Goal: Task Accomplishment & Management: Manage account settings

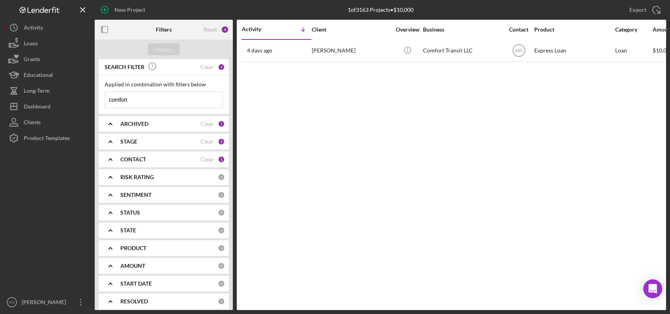
click at [126, 159] on b "CONTACT" at bounding box center [133, 159] width 26 height 6
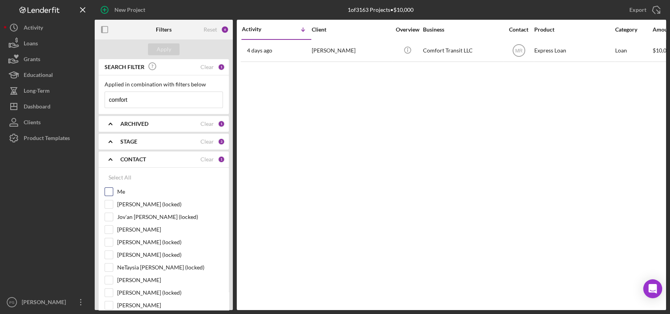
click at [110, 194] on input "Me" at bounding box center [109, 192] width 8 height 8
checkbox input "true"
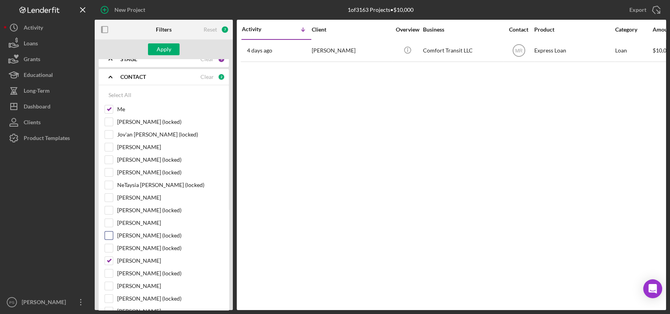
scroll to position [88, 0]
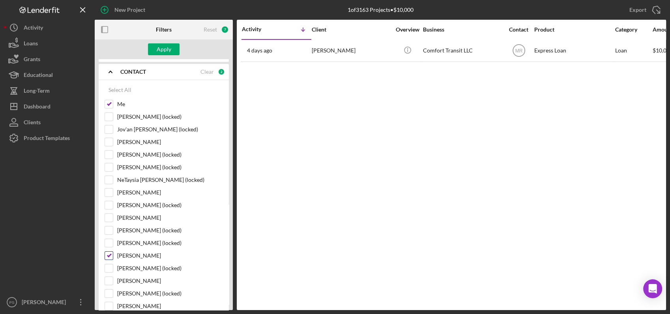
click at [107, 260] on div "[PERSON_NAME]" at bounding box center [164, 257] width 118 height 13
click at [108, 255] on input "[PERSON_NAME]" at bounding box center [109, 256] width 8 height 8
checkbox input "false"
click at [162, 52] on div "Apply" at bounding box center [164, 49] width 15 height 12
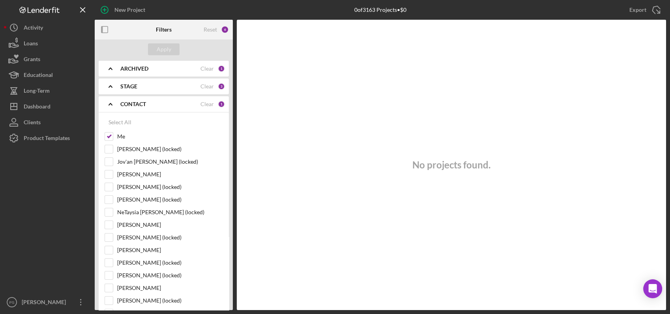
scroll to position [0, 0]
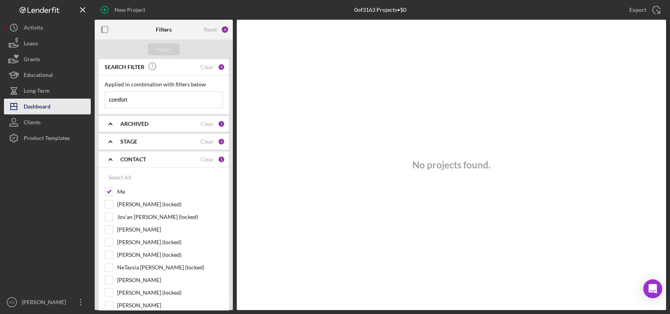
drag, startPoint x: 138, startPoint y: 98, endPoint x: 81, endPoint y: 103, distance: 57.4
click at [81, 103] on div "New Project 0 of 3163 Projects • $0 comfort Export Icon/Export Filters Reset 6 …" at bounding box center [335, 155] width 662 height 310
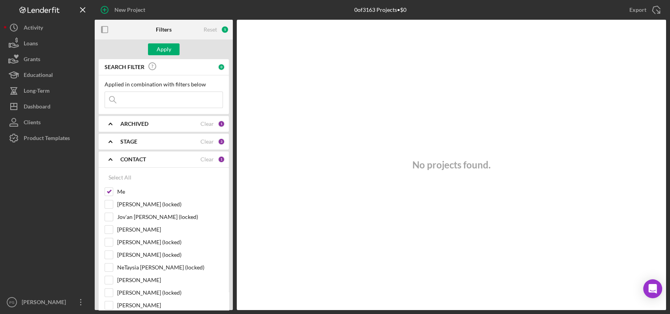
click at [182, 141] on div "STAGE" at bounding box center [160, 141] width 80 height 6
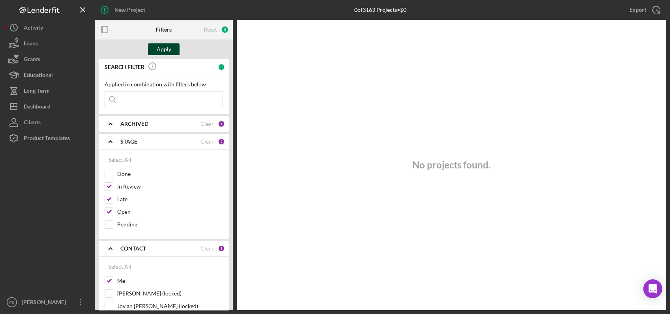
click at [170, 47] on div "Apply" at bounding box center [164, 49] width 15 height 12
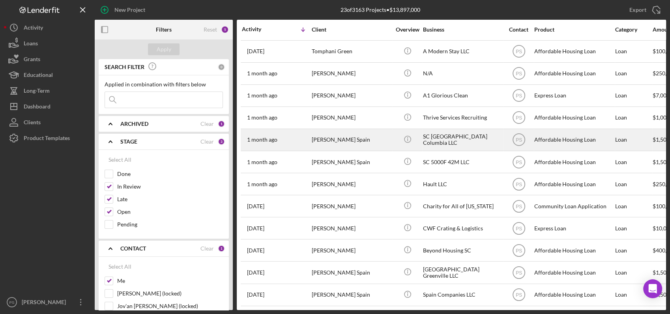
scroll to position [245, 0]
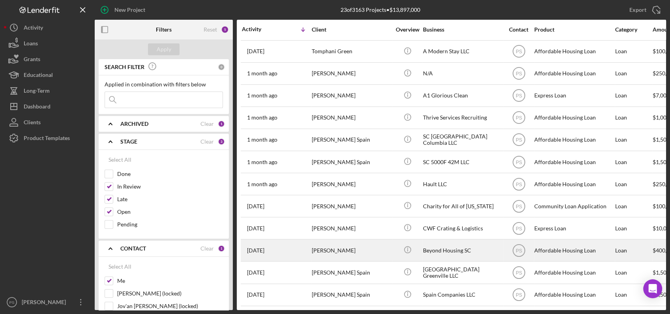
click at [420, 244] on div "Icon/Info" at bounding box center [407, 250] width 30 height 21
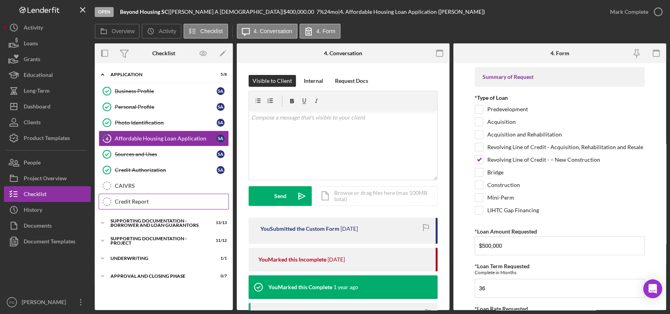
click at [162, 196] on link "Credit Report Credit Report" at bounding box center [164, 202] width 130 height 16
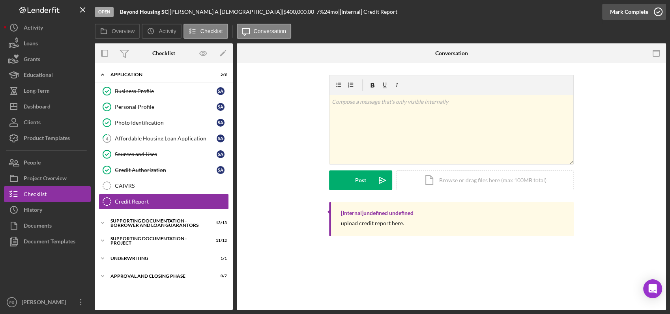
click at [658, 9] on icon "button" at bounding box center [658, 12] width 20 height 20
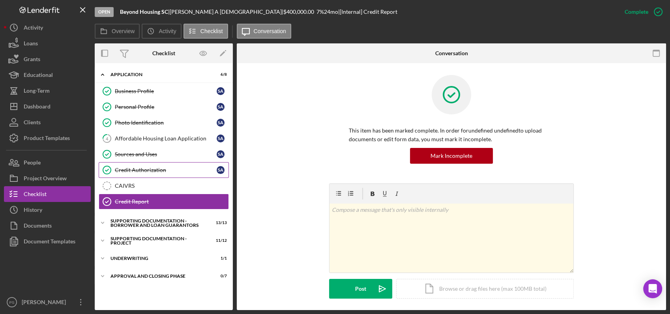
click at [151, 167] on div "Credit Authorization" at bounding box center [166, 170] width 102 height 6
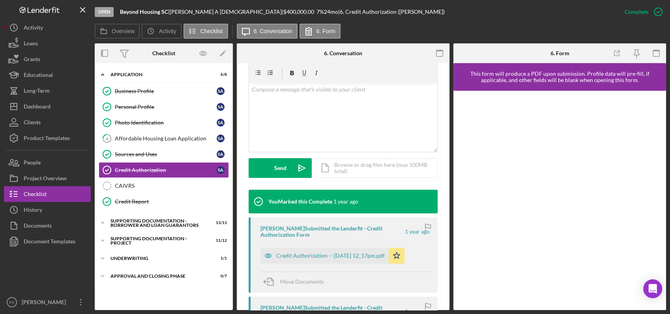
scroll to position [146, 0]
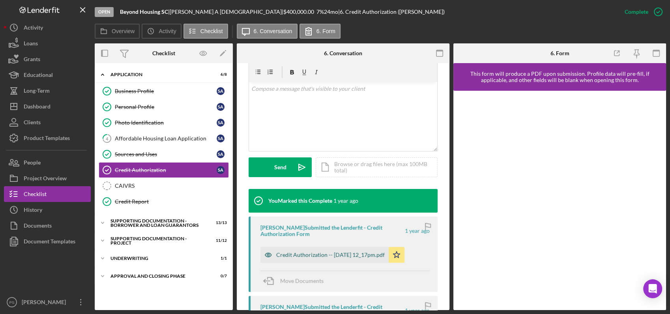
click at [348, 254] on div "Credit Authorization -- [DATE] 12_17pm.pdf" at bounding box center [330, 255] width 108 height 6
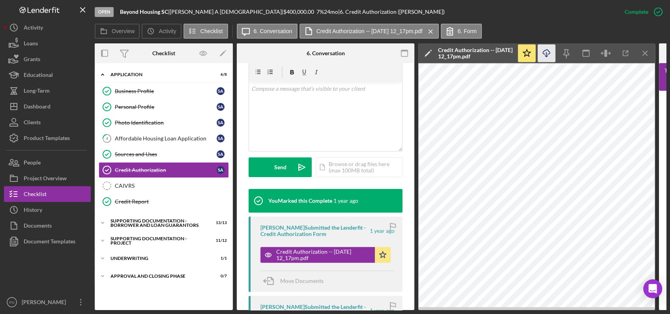
click at [549, 54] on icon "button" at bounding box center [546, 52] width 7 height 4
click at [357, 113] on div "v Color teal Color pink Remove color Add row above Add row below Add column bef…" at bounding box center [325, 116] width 153 height 69
click at [104, 222] on icon "Icon/Expander" at bounding box center [103, 223] width 16 height 16
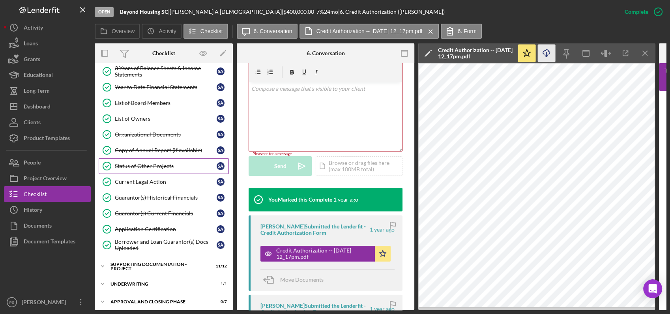
scroll to position [188, 0]
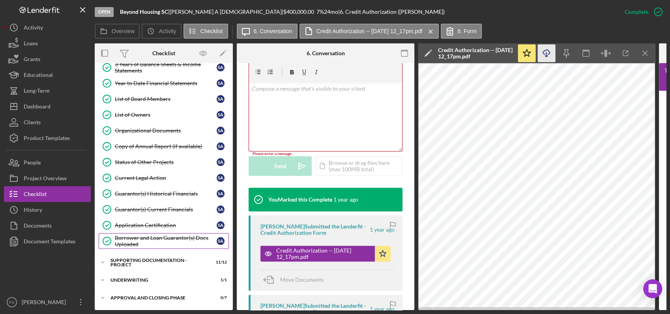
click at [157, 240] on div "Borrower and Loan Guarantor(s) Docs Uploaded" at bounding box center [166, 241] width 102 height 13
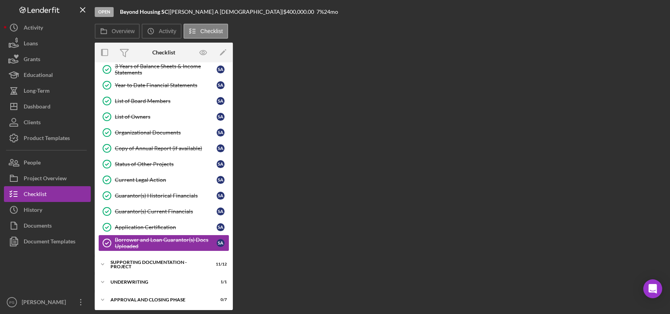
scroll to position [186, 0]
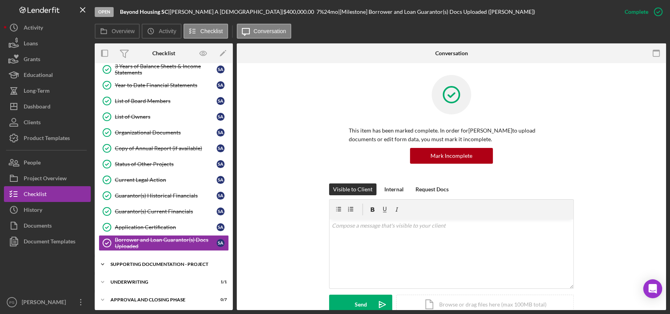
click at [137, 259] on div "Icon/Expander Supporting Documentation - Project 11 / 12" at bounding box center [164, 264] width 138 height 16
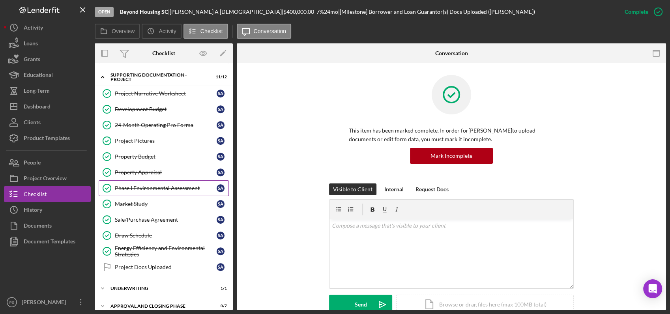
scroll to position [379, 0]
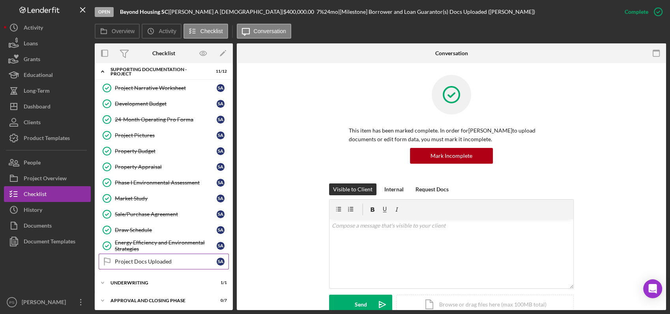
click at [165, 259] on div "Project Docs Uploaded" at bounding box center [166, 261] width 102 height 6
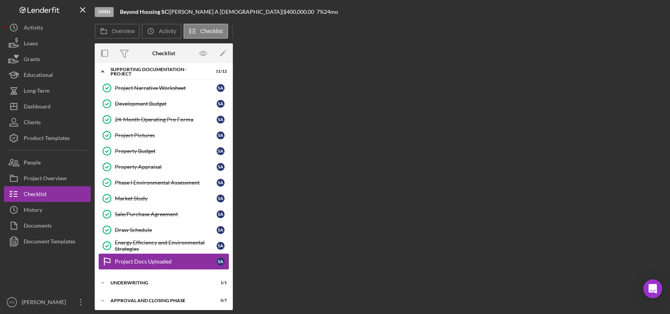
scroll to position [378, 0]
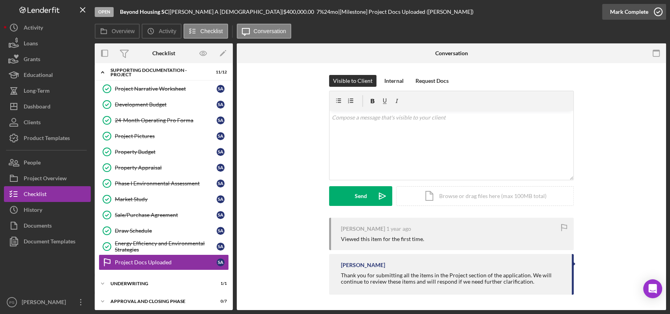
click at [657, 10] on icon "button" at bounding box center [658, 12] width 20 height 20
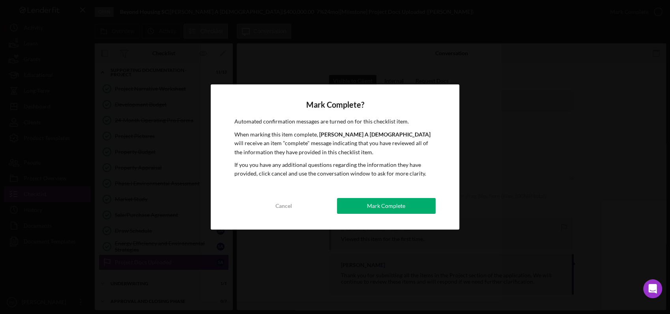
click at [382, 204] on div "Mark Complete" at bounding box center [386, 206] width 38 height 16
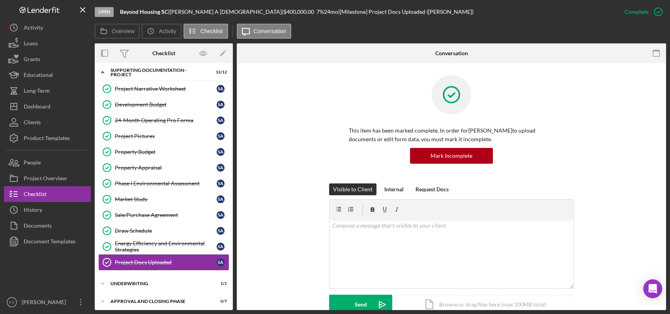
scroll to position [379, 0]
click at [132, 280] on div "Underwriting" at bounding box center [166, 282] width 112 height 5
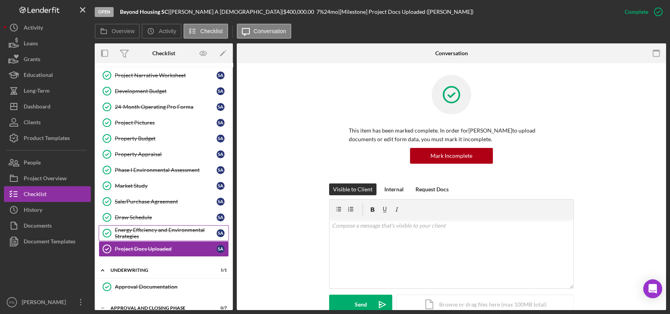
scroll to position [398, 0]
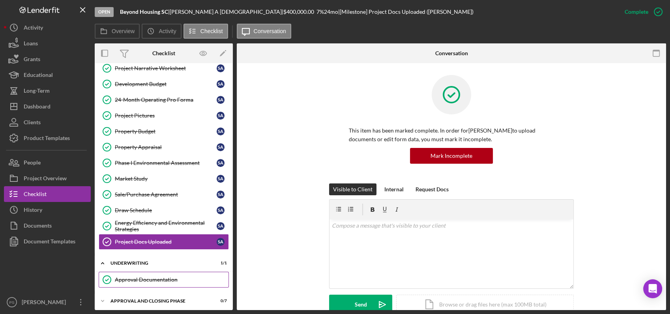
click at [165, 272] on link "Approval Documentation Approval Documentation" at bounding box center [164, 280] width 130 height 16
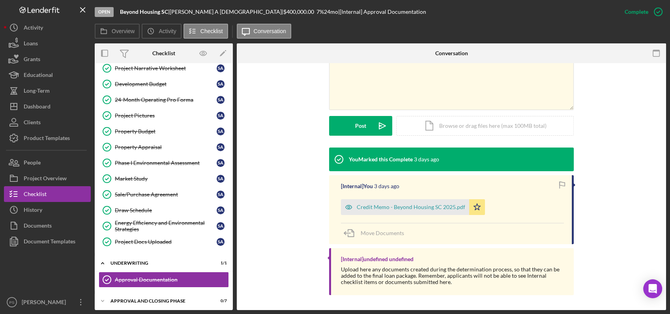
scroll to position [179, 0]
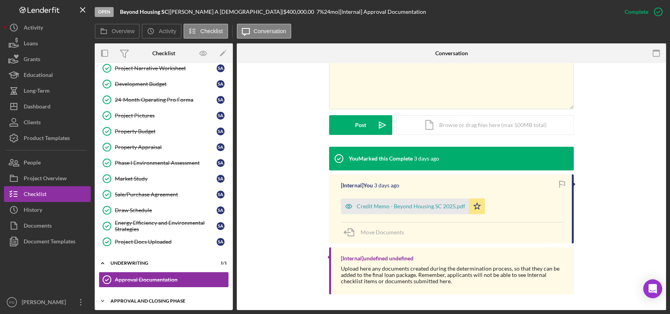
click at [168, 293] on div "Icon/Expander Approval and Closing Phase 0 / 7" at bounding box center [164, 301] width 138 height 16
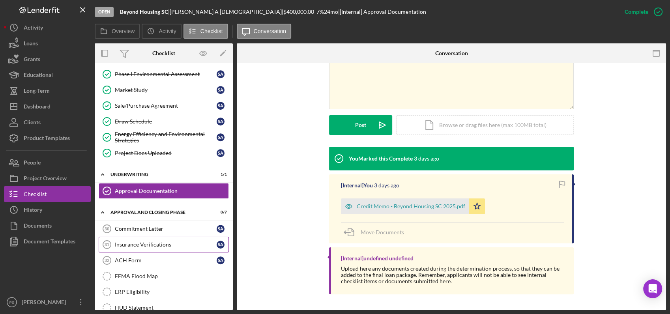
scroll to position [512, 0]
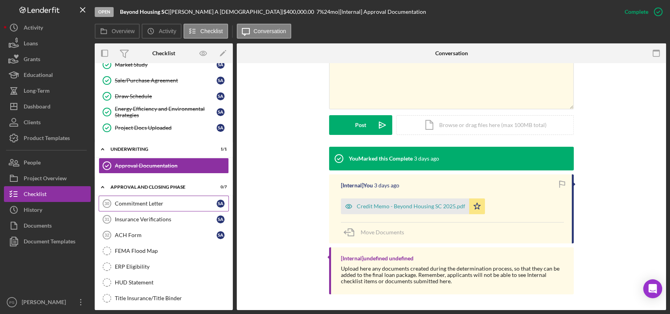
click at [183, 200] on div "Commitment Letter" at bounding box center [166, 203] width 102 height 6
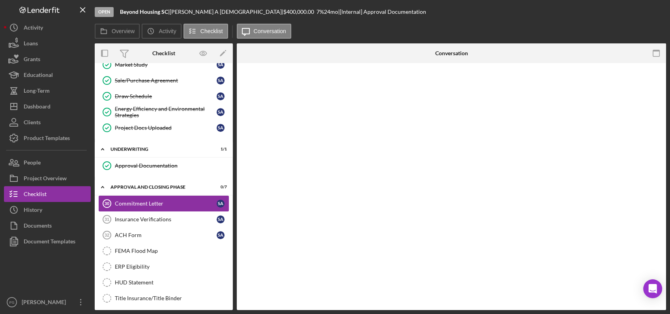
scroll to position [512, 0]
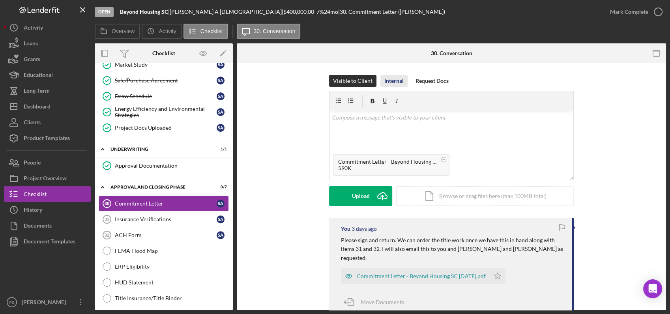
click at [395, 80] on div "Internal" at bounding box center [393, 81] width 19 height 12
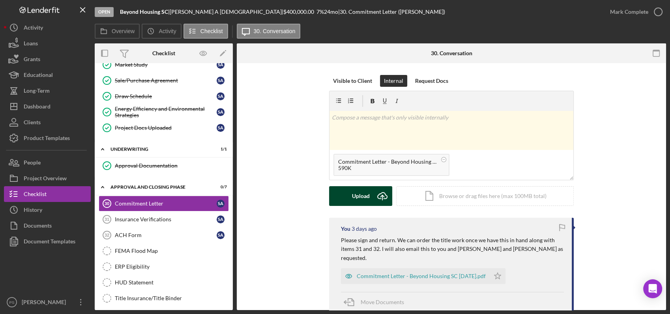
click at [384, 194] on icon "Icon/Upload" at bounding box center [382, 196] width 20 height 20
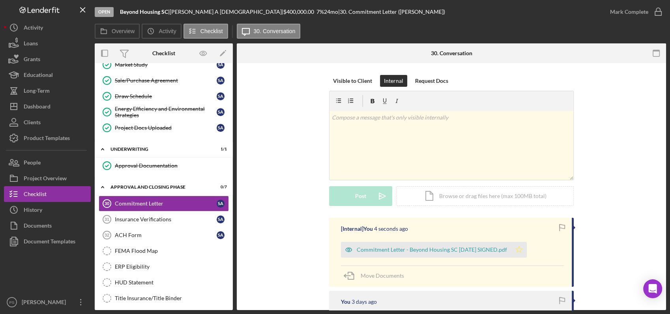
click at [522, 249] on polygon "button" at bounding box center [518, 249] width 7 height 6
click at [660, 12] on icon "button" at bounding box center [658, 12] width 20 height 20
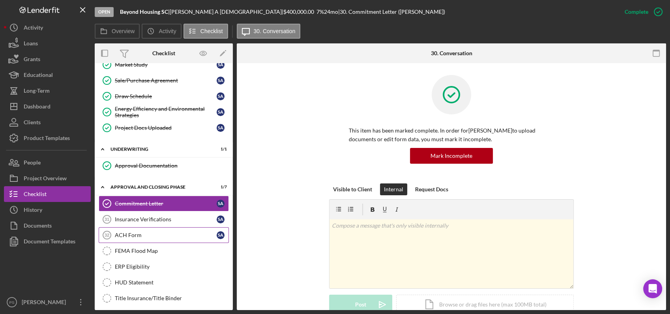
click at [157, 233] on div "ACH Form" at bounding box center [166, 235] width 102 height 6
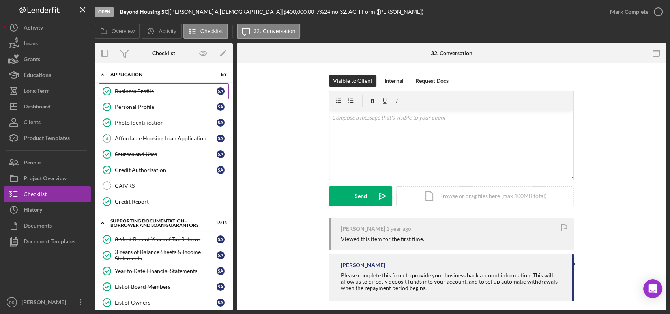
click at [156, 94] on link "Business Profile Business Profile S A" at bounding box center [164, 91] width 130 height 16
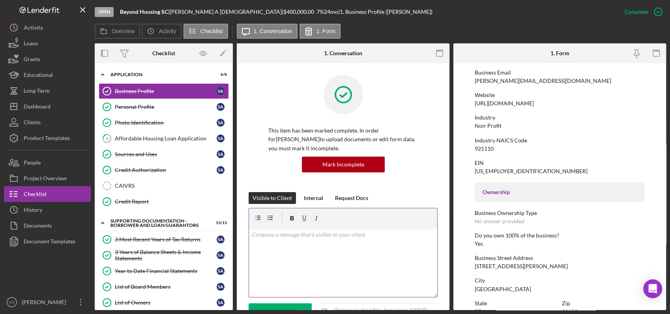
scroll to position [146, 0]
click at [148, 183] on div "CAIVRS" at bounding box center [172, 186] width 114 height 6
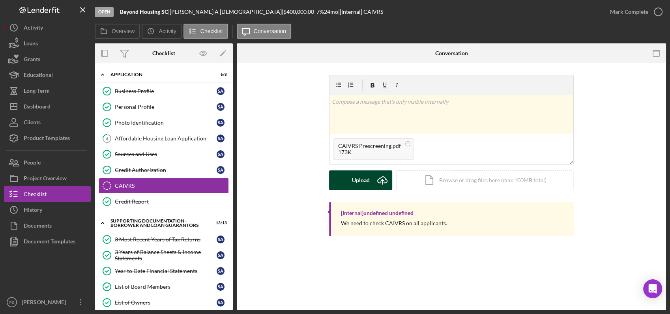
click at [377, 177] on icon "Icon/Upload" at bounding box center [382, 180] width 20 height 20
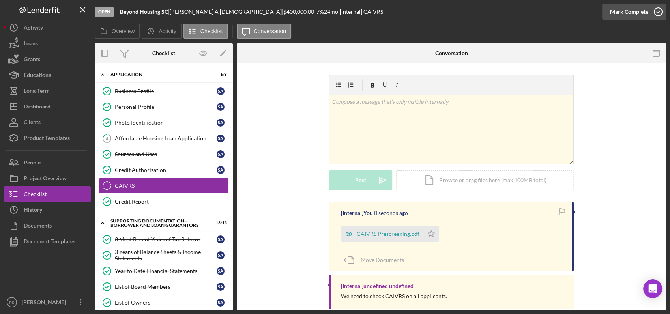
click at [659, 9] on icon "button" at bounding box center [658, 12] width 20 height 20
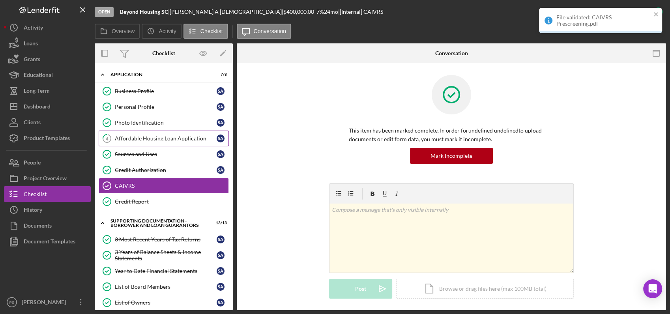
click at [133, 136] on div "Affordable Housing Loan Application" at bounding box center [166, 138] width 102 height 6
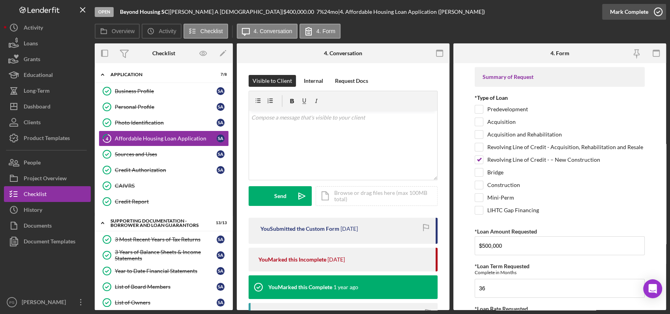
click at [657, 13] on icon "button" at bounding box center [658, 12] width 20 height 20
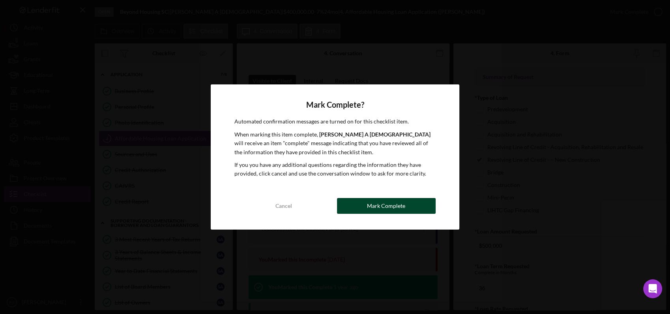
click at [385, 202] on div "Mark Complete" at bounding box center [386, 206] width 38 height 16
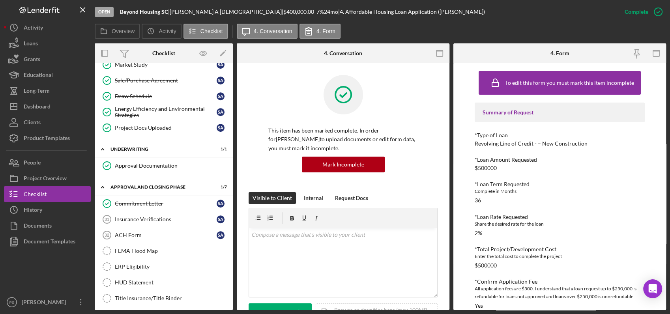
scroll to position [512, 0]
click at [52, 102] on button "Icon/Dashboard Dashboard" at bounding box center [47, 107] width 87 height 16
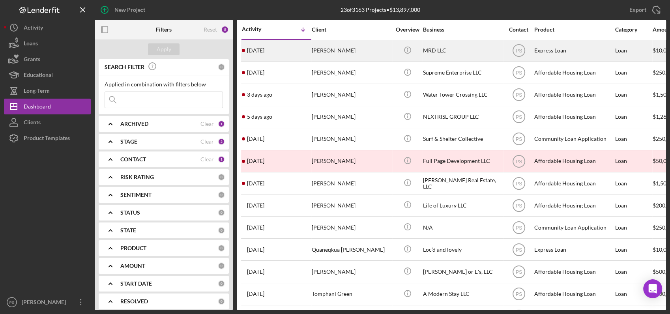
click at [344, 51] on div "[PERSON_NAME]" at bounding box center [351, 50] width 79 height 21
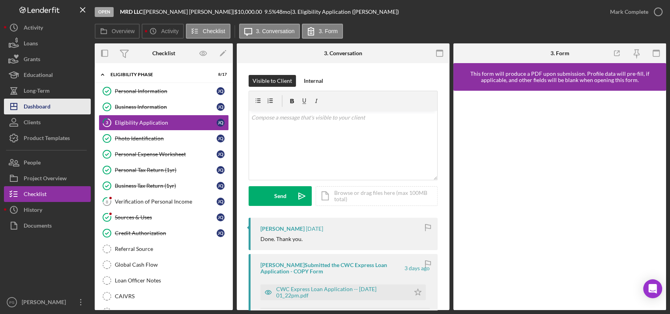
click at [45, 104] on div "Dashboard" at bounding box center [37, 108] width 27 height 18
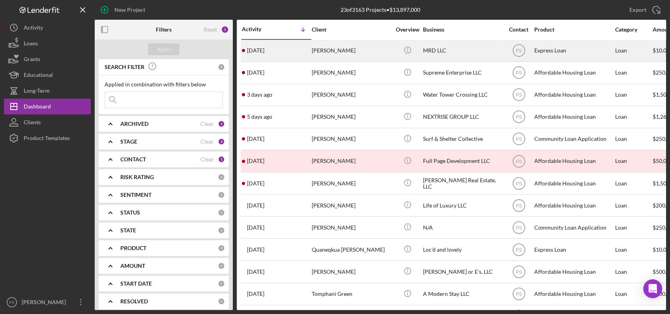
click at [325, 50] on div "[PERSON_NAME]" at bounding box center [351, 50] width 79 height 21
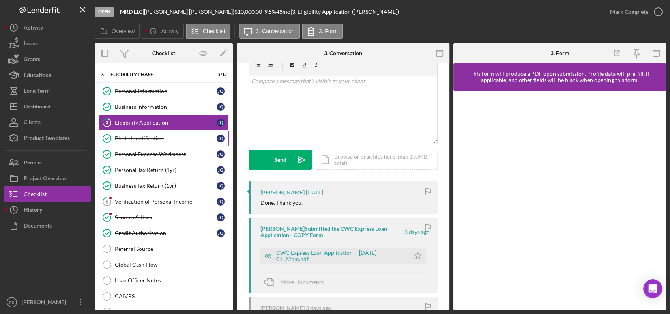
scroll to position [29, 0]
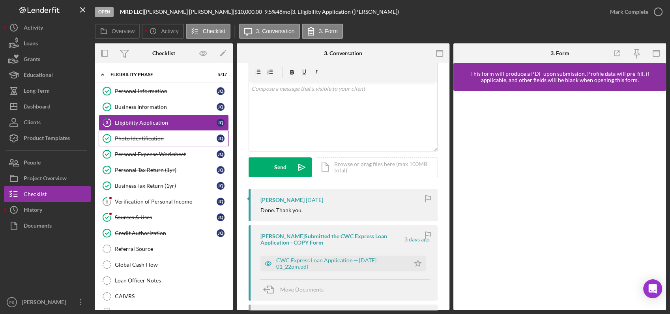
click at [152, 139] on div "Photo Identification" at bounding box center [166, 138] width 102 height 6
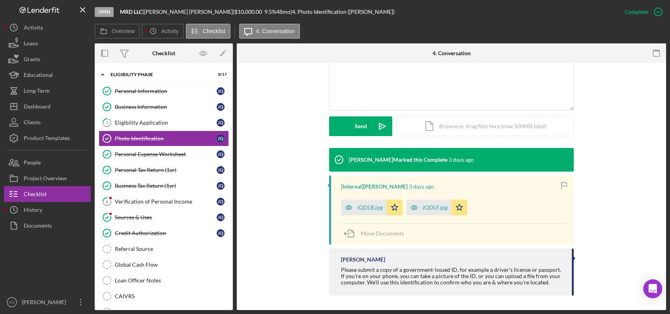
scroll to position [179, 0]
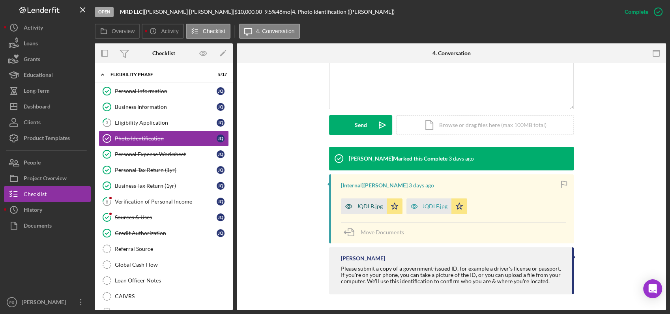
click at [366, 207] on div "JQDLB.jpg" at bounding box center [370, 206] width 26 height 6
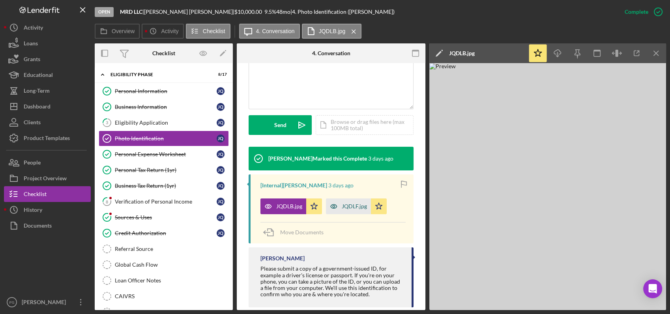
click at [363, 205] on div "JQDLF.jpg" at bounding box center [354, 206] width 25 height 6
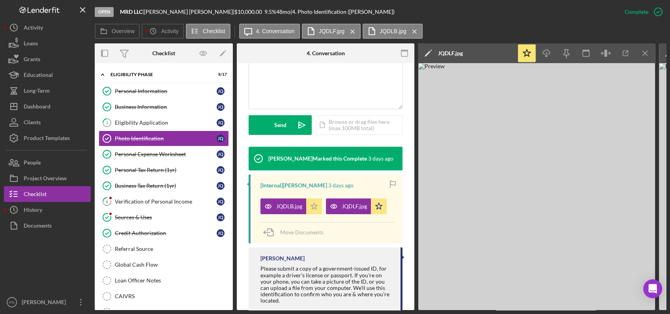
click at [312, 205] on polygon "button" at bounding box center [314, 206] width 7 height 6
click at [160, 157] on div "Personal Expense Worksheet" at bounding box center [166, 154] width 102 height 6
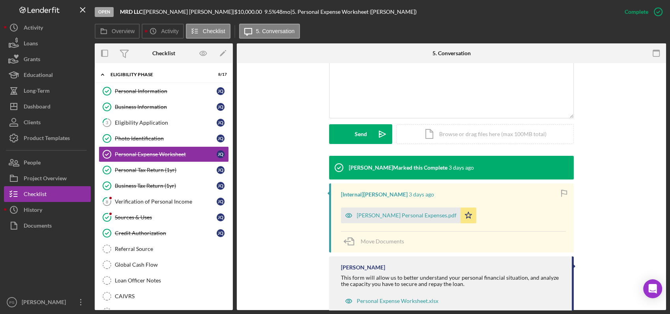
scroll to position [192, 0]
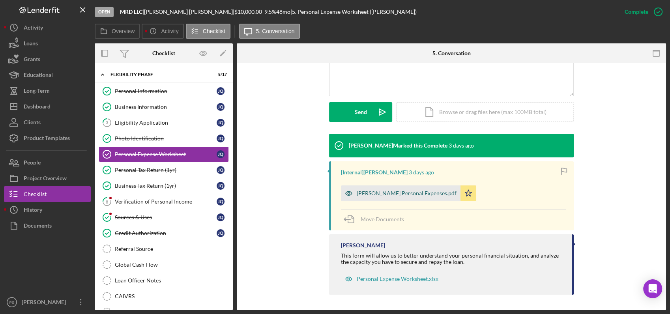
click at [381, 190] on div "[PERSON_NAME] Personal Expenses.pdf" at bounding box center [407, 193] width 100 height 6
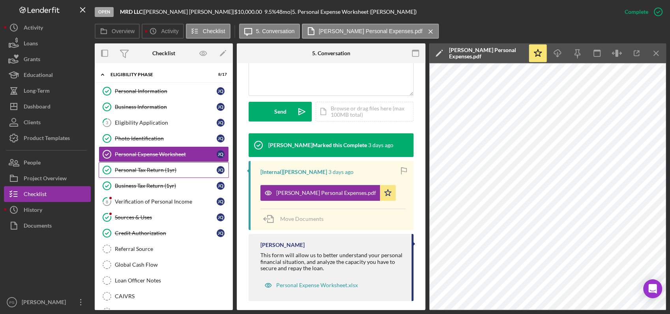
click at [171, 167] on div "Personal Tax Return (1yr)" at bounding box center [166, 170] width 102 height 6
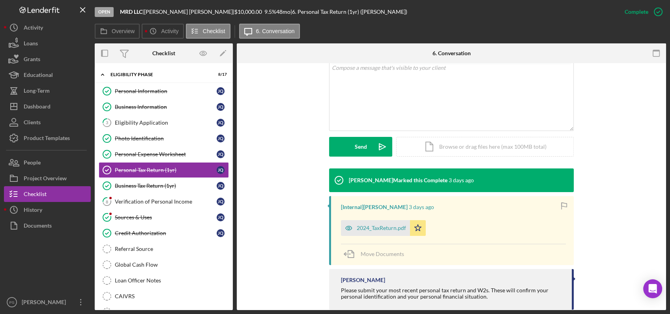
scroll to position [173, 0]
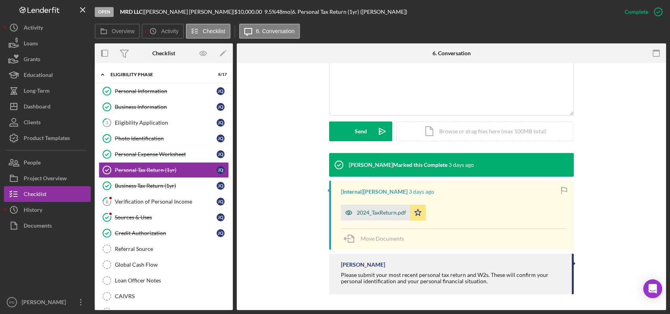
click at [375, 211] on div "2024_TaxReturn.pdf" at bounding box center [381, 212] width 49 height 6
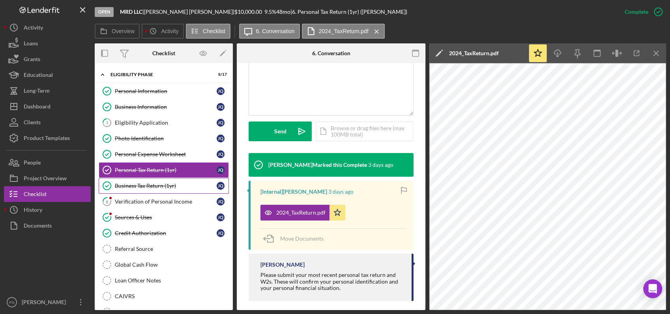
click at [167, 181] on link "Business Tax Return (1yr) Business Tax Return (1yr) J Q" at bounding box center [164, 186] width 130 height 16
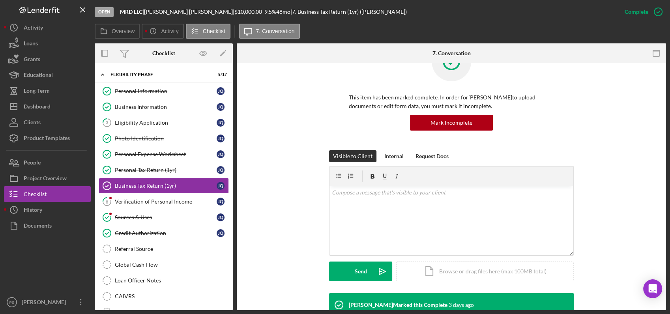
scroll to position [175, 0]
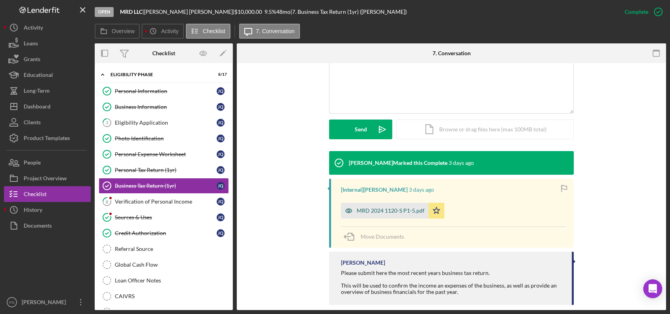
click at [398, 209] on div "MRD 2024 1120-S P1-5.pdf" at bounding box center [391, 210] width 68 height 6
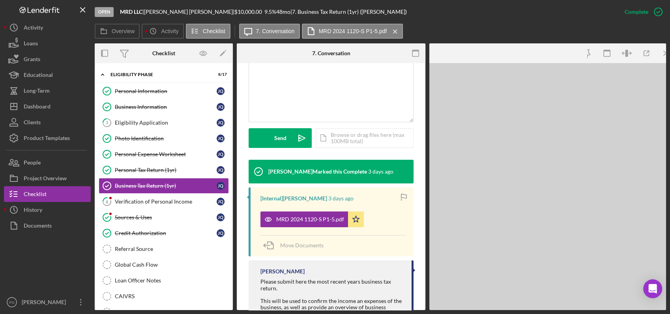
scroll to position [184, 0]
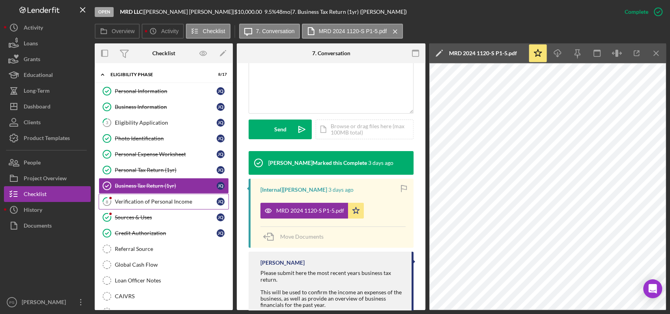
click at [156, 196] on link "8 Verification of Personal Income J Q" at bounding box center [164, 202] width 130 height 16
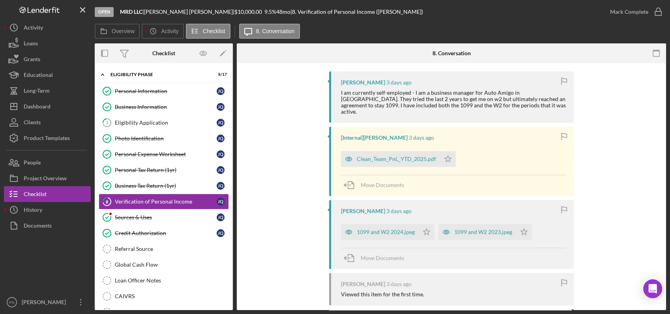
scroll to position [175, 0]
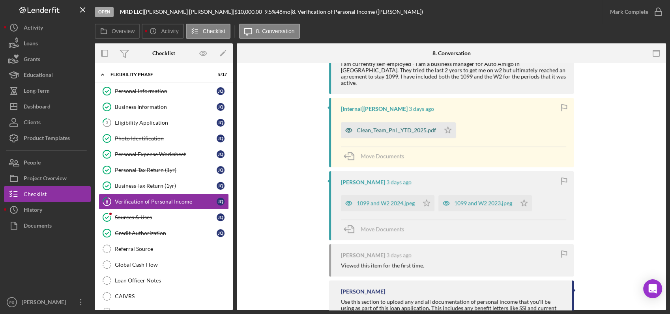
click at [398, 122] on div "Clean_Team_PnL_YTD_2025.pdf" at bounding box center [390, 130] width 99 height 16
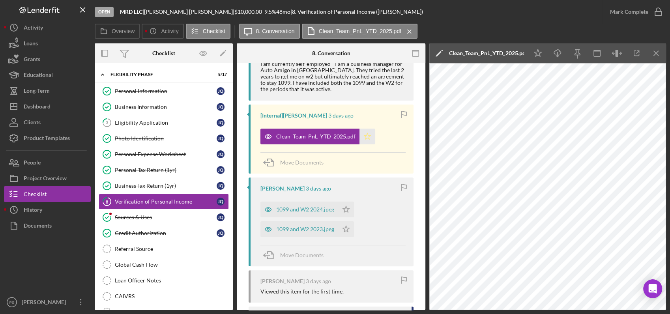
click at [363, 138] on icon "Icon/Star" at bounding box center [367, 137] width 16 height 16
click at [316, 206] on div "1099 and W2 2024.jpeg" at bounding box center [305, 209] width 58 height 6
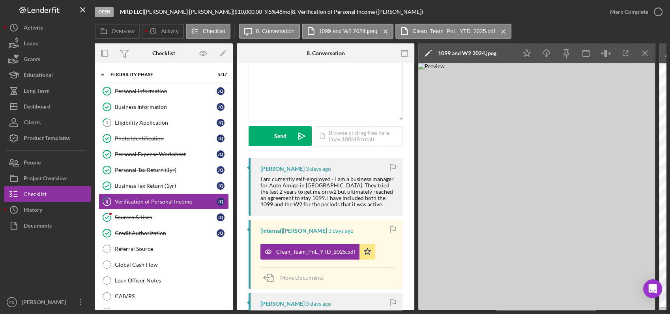
scroll to position [58, 0]
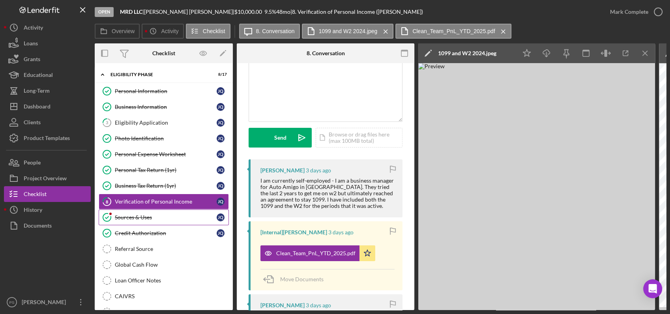
click at [163, 210] on link "Sources & Uses Sources & Uses J Q" at bounding box center [164, 217] width 130 height 16
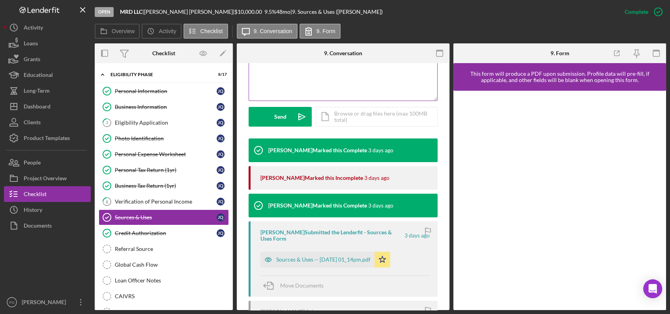
scroll to position [204, 0]
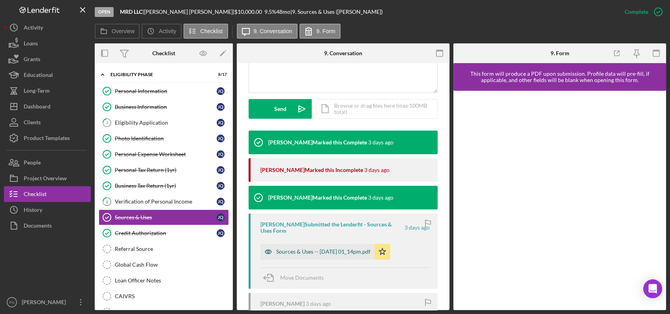
click at [347, 250] on div "Sources & Uses -- [DATE] 01_14pm.pdf" at bounding box center [323, 251] width 94 height 6
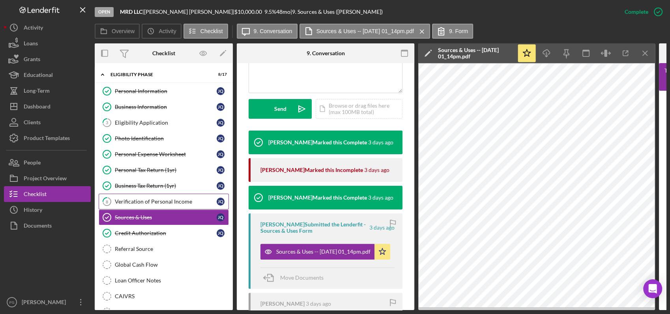
click at [151, 198] on div "Verification of Personal Income" at bounding box center [166, 201] width 102 height 6
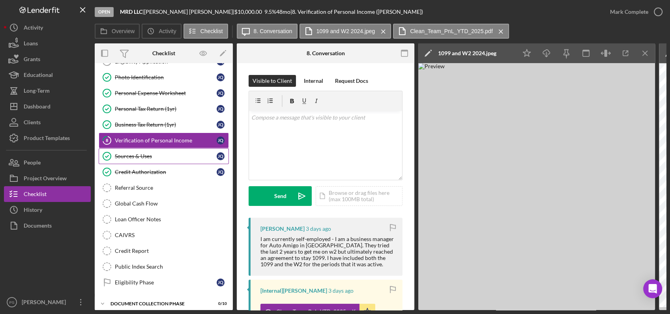
scroll to position [88, 0]
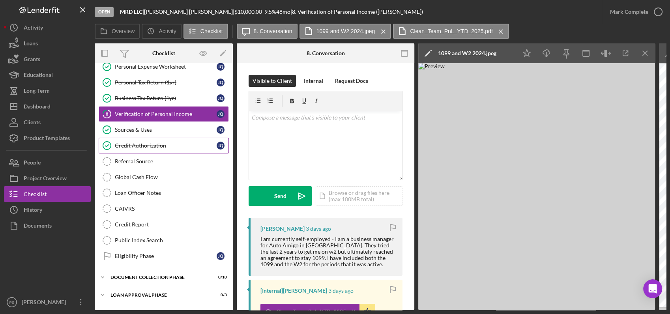
click at [153, 146] on div "Credit Authorization" at bounding box center [166, 145] width 102 height 6
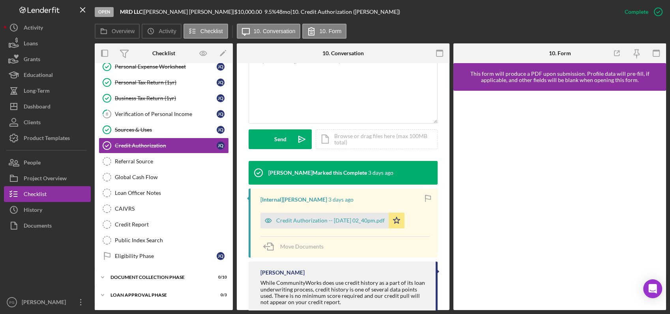
scroll to position [175, 0]
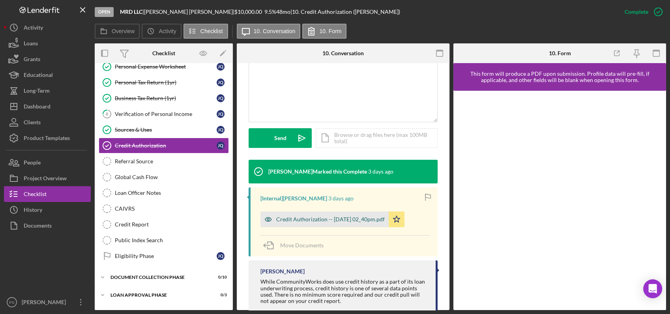
click at [328, 217] on div "Credit Authorization -- [DATE] 02_40pm.pdf" at bounding box center [330, 219] width 108 height 6
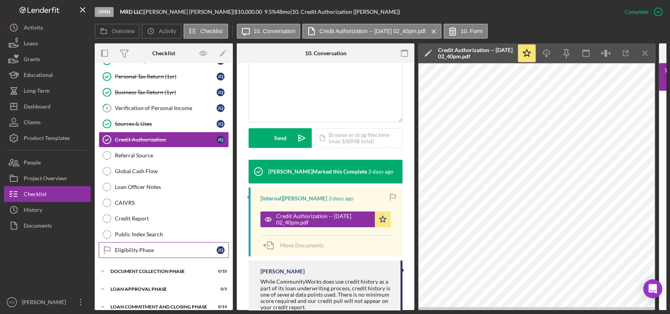
scroll to position [103, 0]
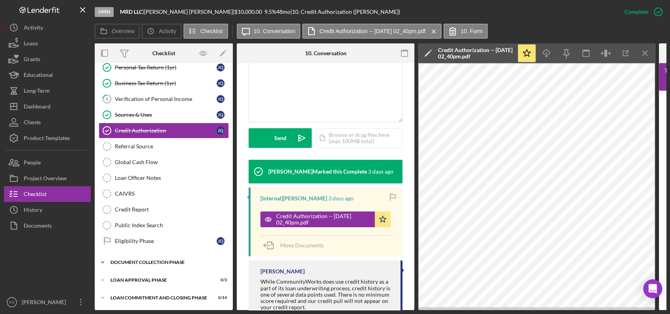
click at [148, 260] on div "Document Collection Phase" at bounding box center [166, 262] width 112 height 5
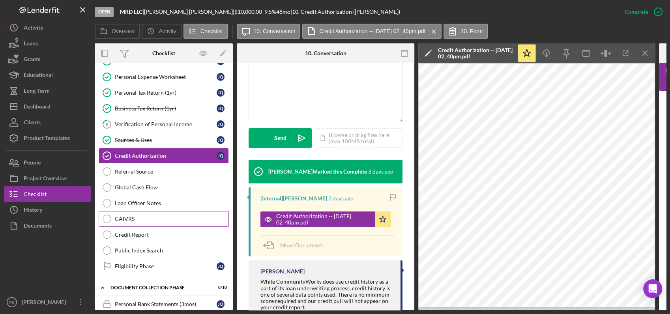
scroll to position [0, 0]
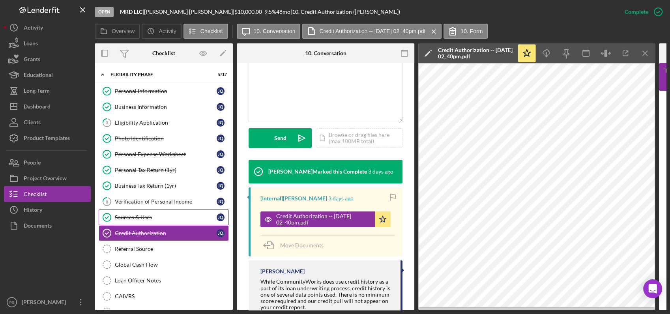
click at [180, 216] on div "Sources & Uses" at bounding box center [166, 217] width 102 height 6
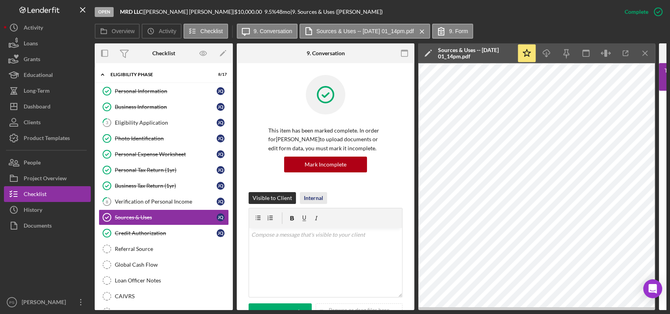
click at [317, 200] on div "Internal" at bounding box center [313, 198] width 19 height 12
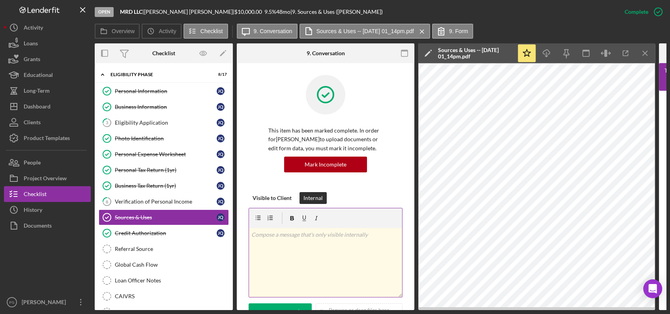
click at [314, 233] on p at bounding box center [325, 234] width 149 height 9
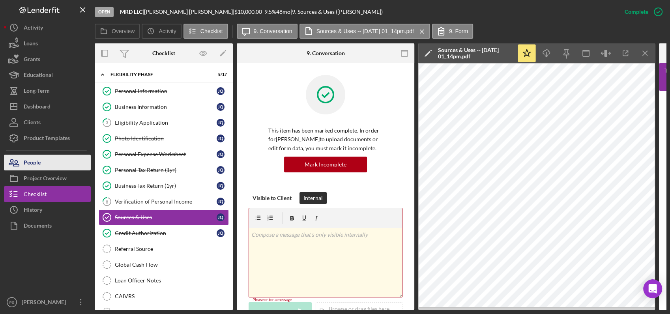
click at [49, 165] on button "People" at bounding box center [47, 163] width 87 height 16
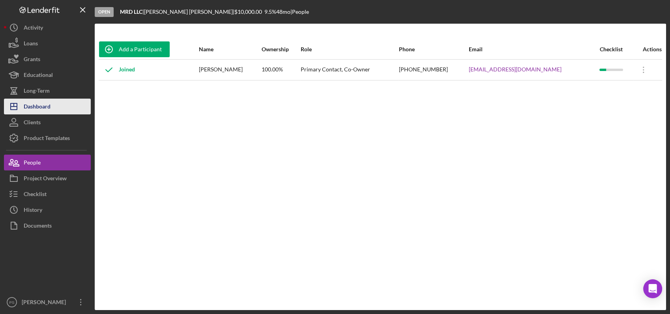
click at [51, 109] on button "Icon/Dashboard Dashboard" at bounding box center [47, 107] width 87 height 16
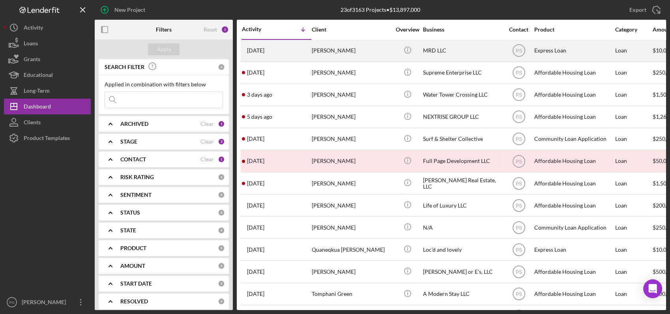
click at [338, 54] on div "[PERSON_NAME]" at bounding box center [351, 50] width 79 height 21
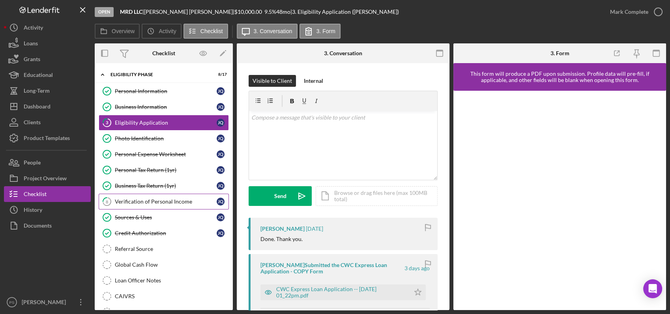
click at [159, 198] on div "Verification of Personal Income" at bounding box center [166, 201] width 102 height 6
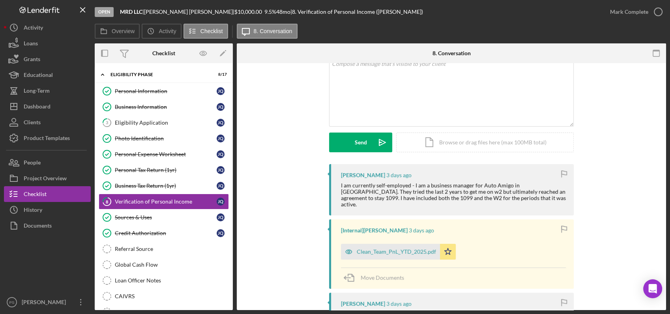
scroll to position [29, 0]
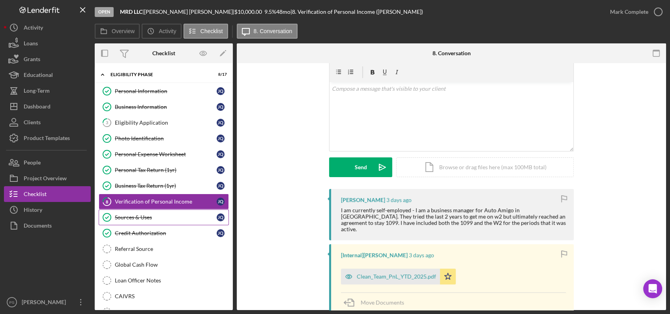
click at [133, 214] on div "Sources & Uses" at bounding box center [166, 217] width 102 height 6
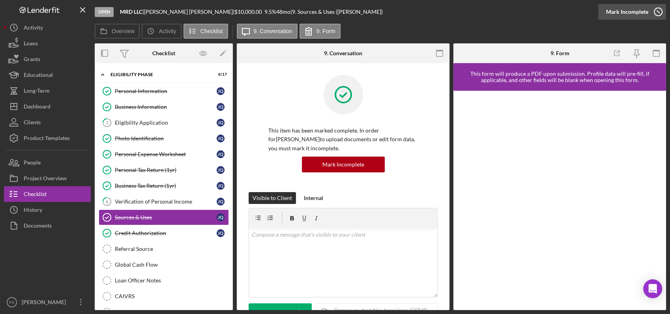
click at [656, 12] on icon "button" at bounding box center [658, 12] width 20 height 20
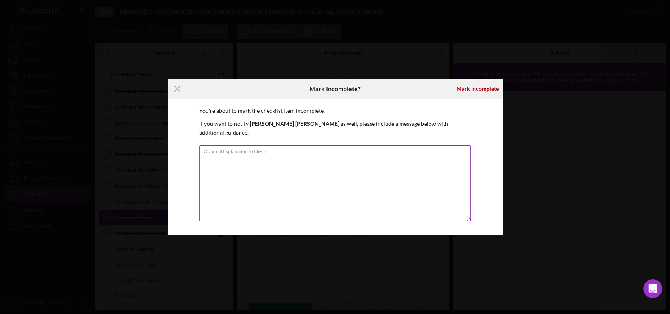
click at [232, 156] on textarea "Optional Explanation to Client" at bounding box center [334, 183] width 271 height 76
type textarea "Please provide details of what this acquisition is and any documentation that s…"
click at [480, 93] on div "Mark Incomplete" at bounding box center [477, 89] width 42 height 16
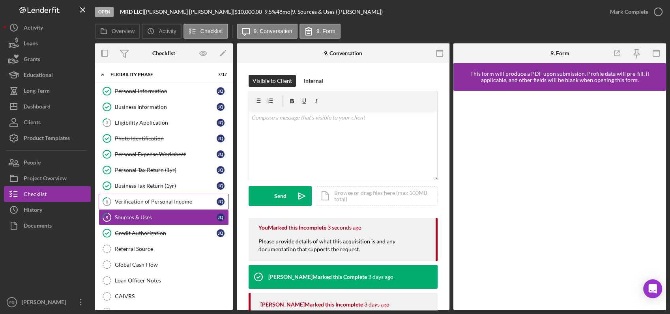
click at [162, 199] on div "Verification of Personal Income" at bounding box center [166, 201] width 102 height 6
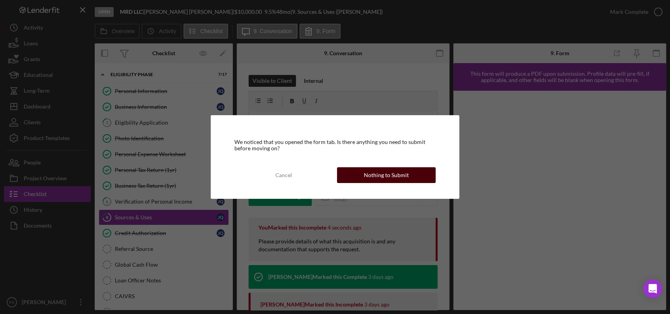
click at [371, 176] on div "Nothing to Submit" at bounding box center [386, 175] width 45 height 16
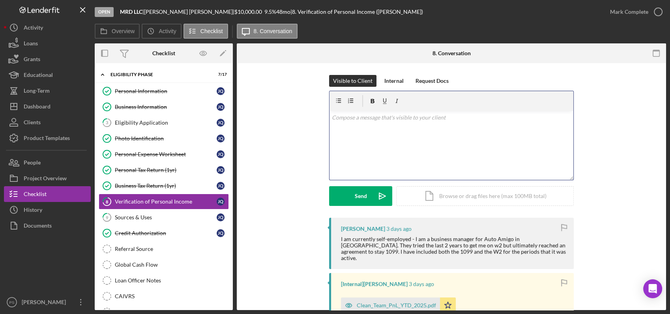
click at [404, 131] on div "v Color teal Color pink Remove color Add row above Add row below Add column bef…" at bounding box center [451, 145] width 244 height 69
click at [405, 121] on p at bounding box center [451, 117] width 239 height 9
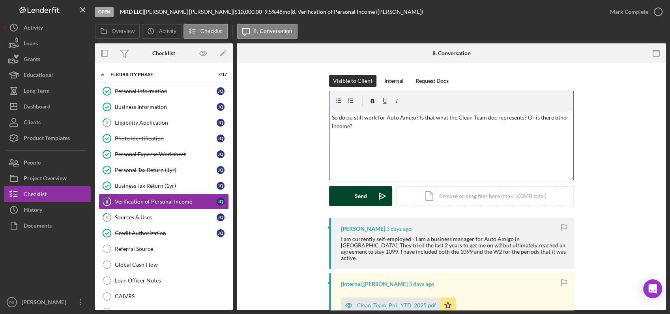
click at [358, 194] on div "Send" at bounding box center [361, 196] width 12 height 20
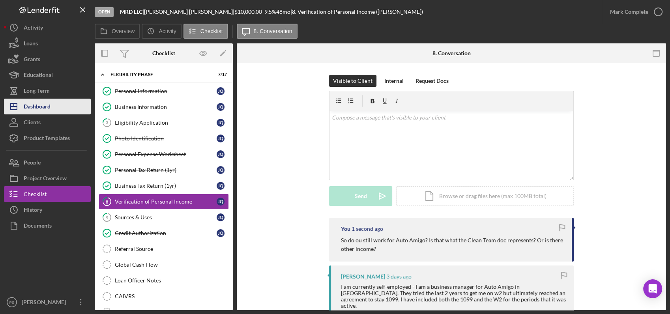
click at [58, 108] on button "Icon/Dashboard Dashboard" at bounding box center [47, 107] width 87 height 16
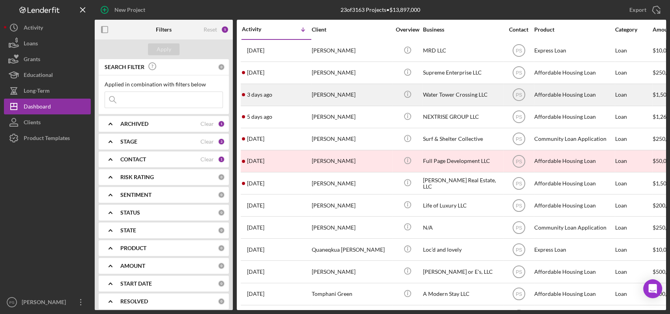
click at [382, 94] on div "[PERSON_NAME]" at bounding box center [351, 94] width 79 height 21
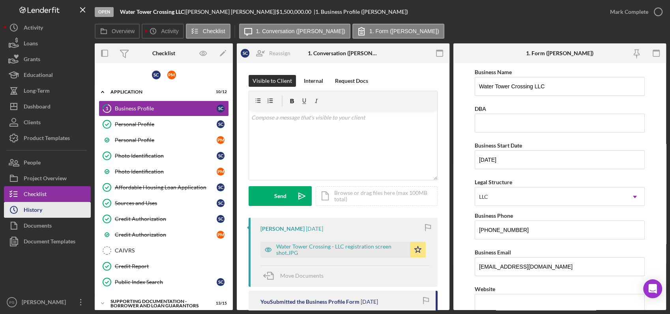
click at [45, 211] on button "Icon/History History" at bounding box center [47, 210] width 87 height 16
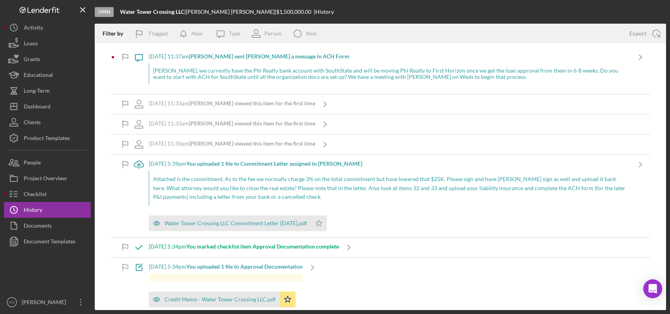
click at [478, 58] on div "[DATE] 11:37am [PERSON_NAME] sent [PERSON_NAME] a message in ACH Form" at bounding box center [390, 56] width 482 height 6
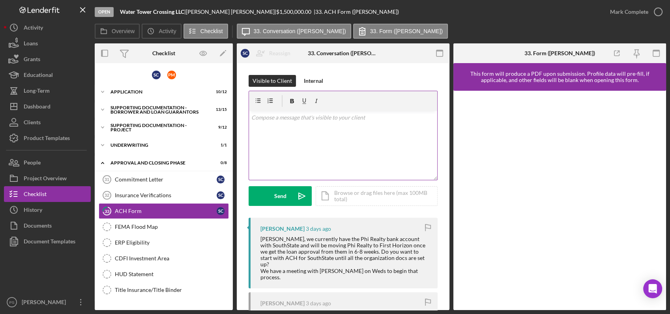
click at [341, 124] on div "v Color teal Color pink Remove color Add row above Add row below Add column bef…" at bounding box center [343, 145] width 188 height 69
click at [287, 197] on button "Send Icon/icon-invite-send" at bounding box center [279, 196] width 63 height 20
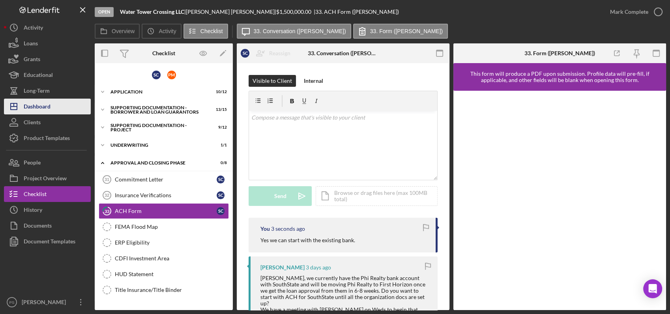
click at [54, 101] on button "Icon/Dashboard Dashboard" at bounding box center [47, 107] width 87 height 16
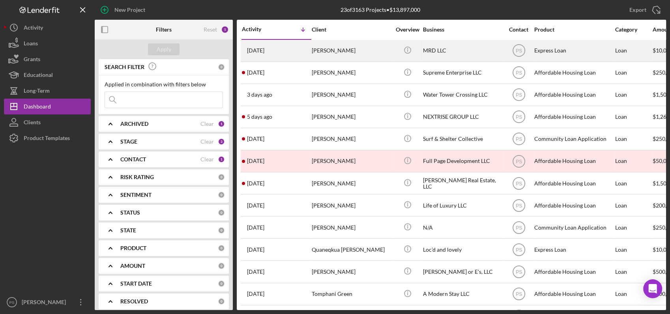
click at [325, 50] on div "[PERSON_NAME]" at bounding box center [351, 50] width 79 height 21
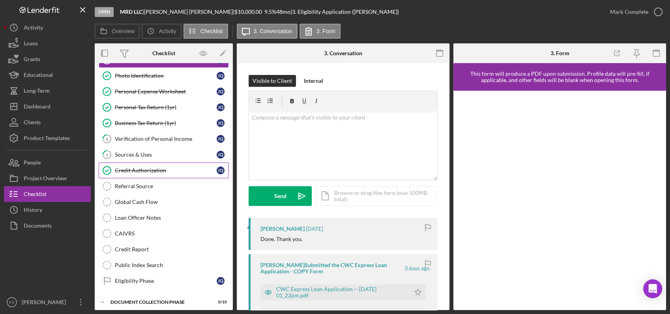
scroll to position [88, 0]
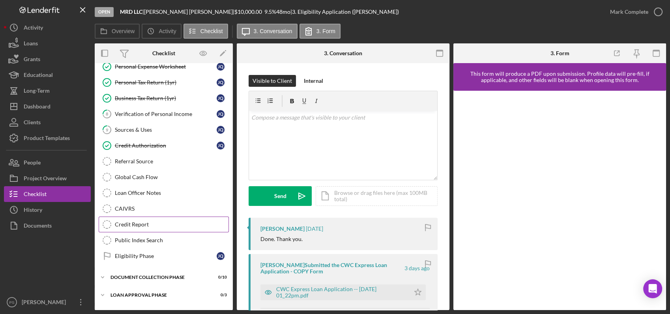
click at [163, 218] on link "Credit Report Credit Report" at bounding box center [164, 225] width 130 height 16
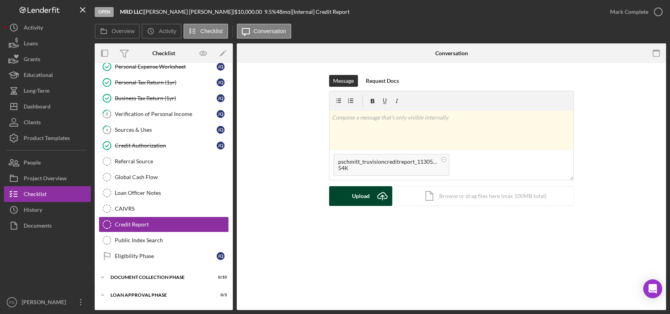
click at [385, 193] on icon "Icon/Upload" at bounding box center [382, 196] width 20 height 20
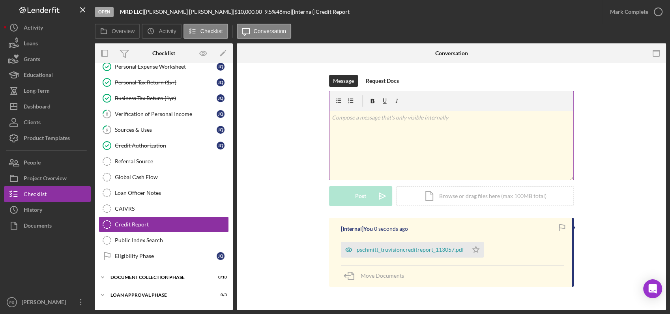
click at [359, 123] on div "v Color teal Color pink Remove color Add row above Add row below Add column bef…" at bounding box center [451, 145] width 244 height 69
click at [378, 196] on icon "Icon/icon-invite-send" at bounding box center [382, 196] width 20 height 20
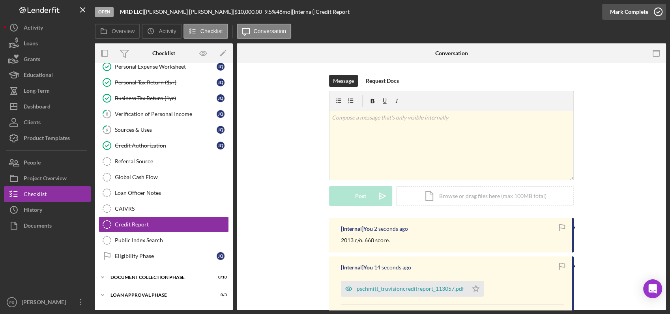
click at [659, 10] on icon "button" at bounding box center [658, 12] width 20 height 20
